Goal: Use online tool/utility

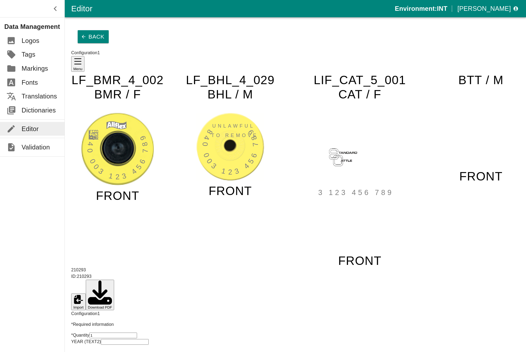
click at [137, 332] on input "1" at bounding box center [113, 335] width 48 height 6
type input "999999"
